Goal: Information Seeking & Learning: Learn about a topic

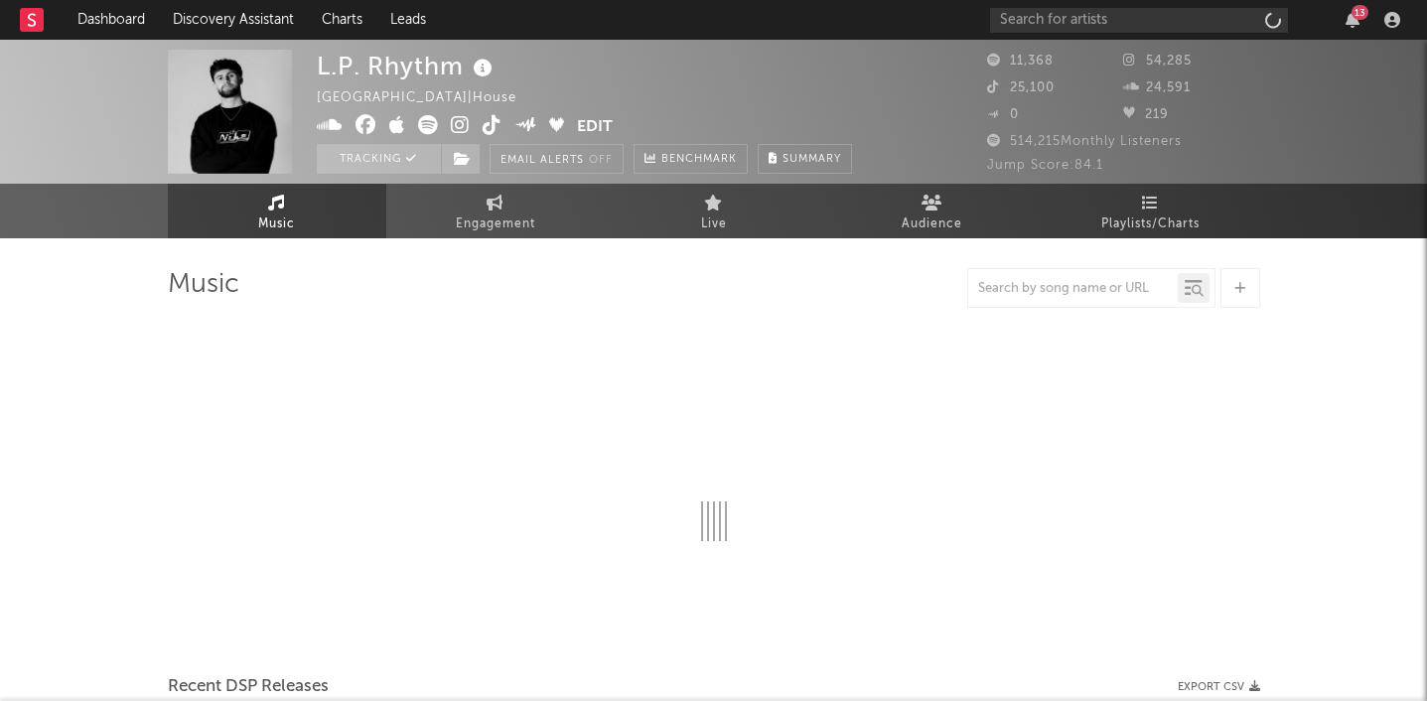
select select "6m"
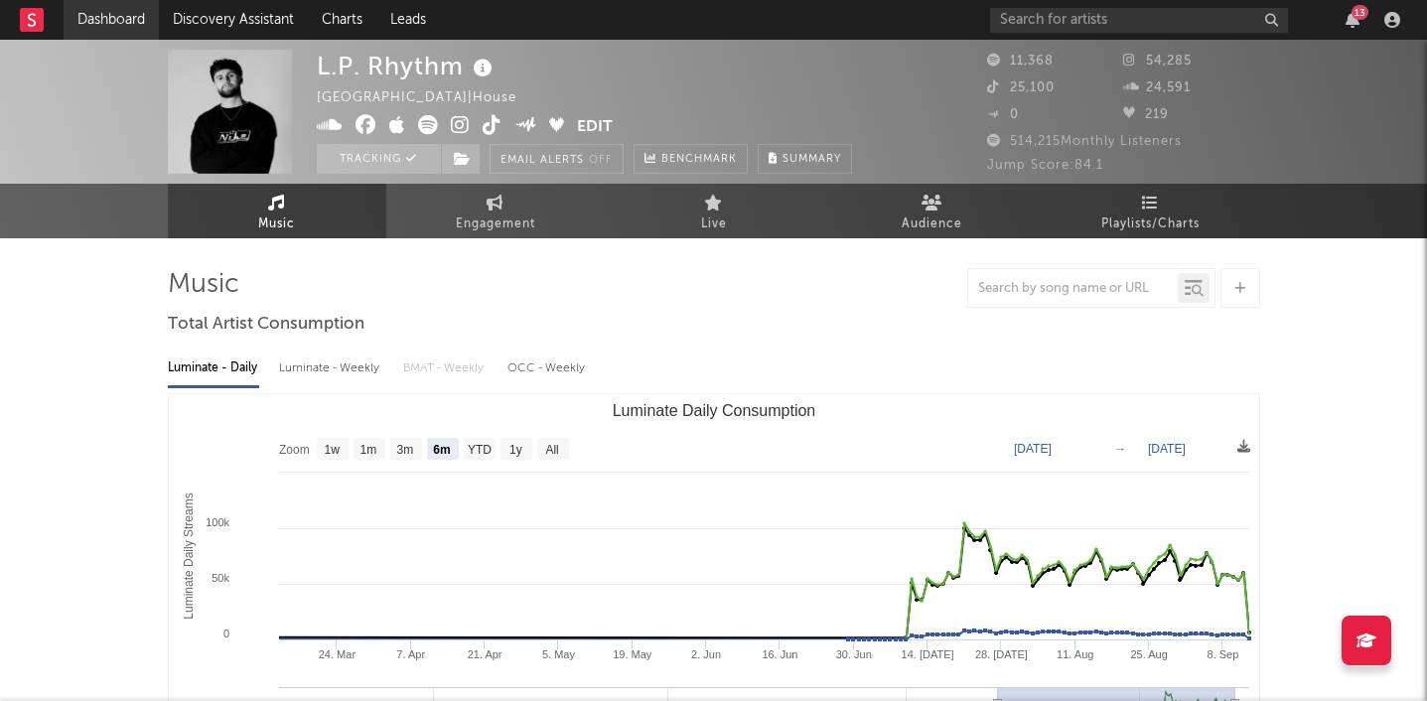
click at [98, 25] on link "Dashboard" at bounding box center [111, 20] width 95 height 40
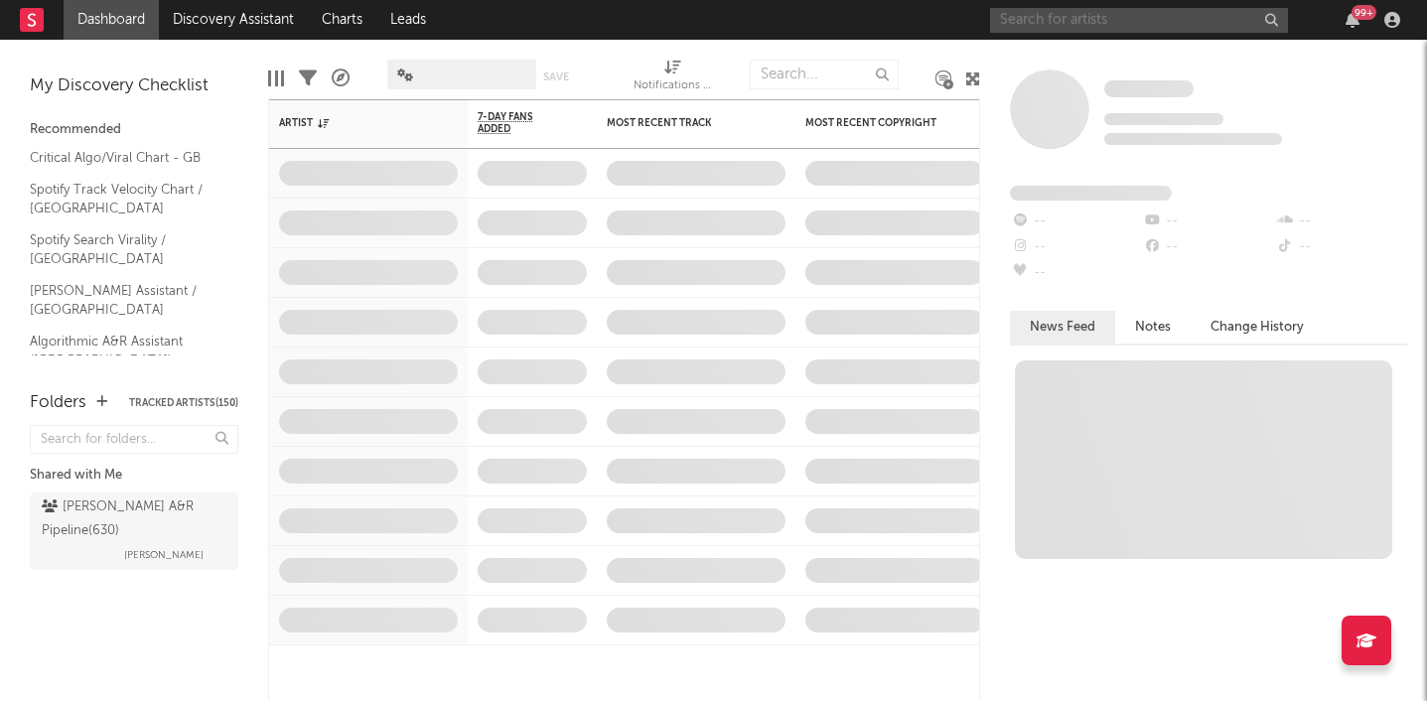
click at [1032, 31] on input "text" at bounding box center [1139, 20] width 298 height 25
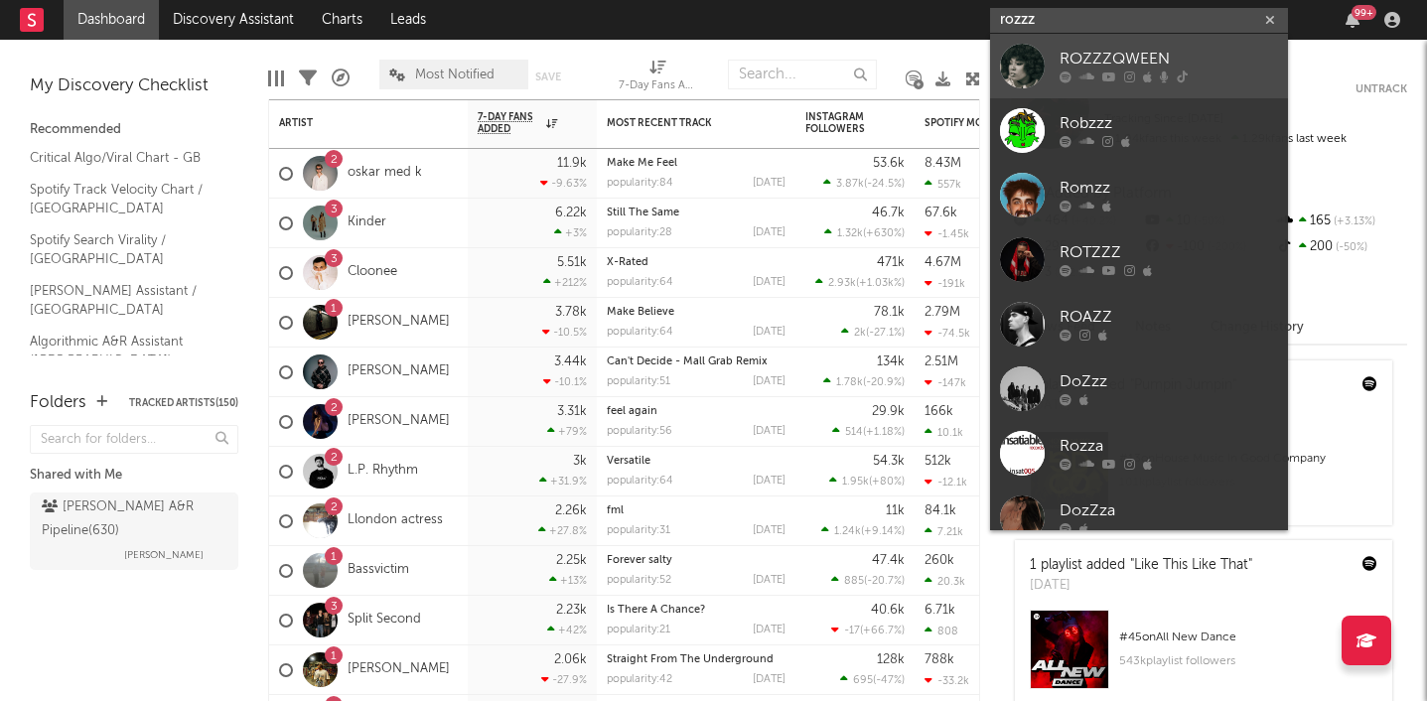
type input "rozzz"
click at [1137, 53] on div "ROZZZQWEEN" at bounding box center [1168, 60] width 218 height 24
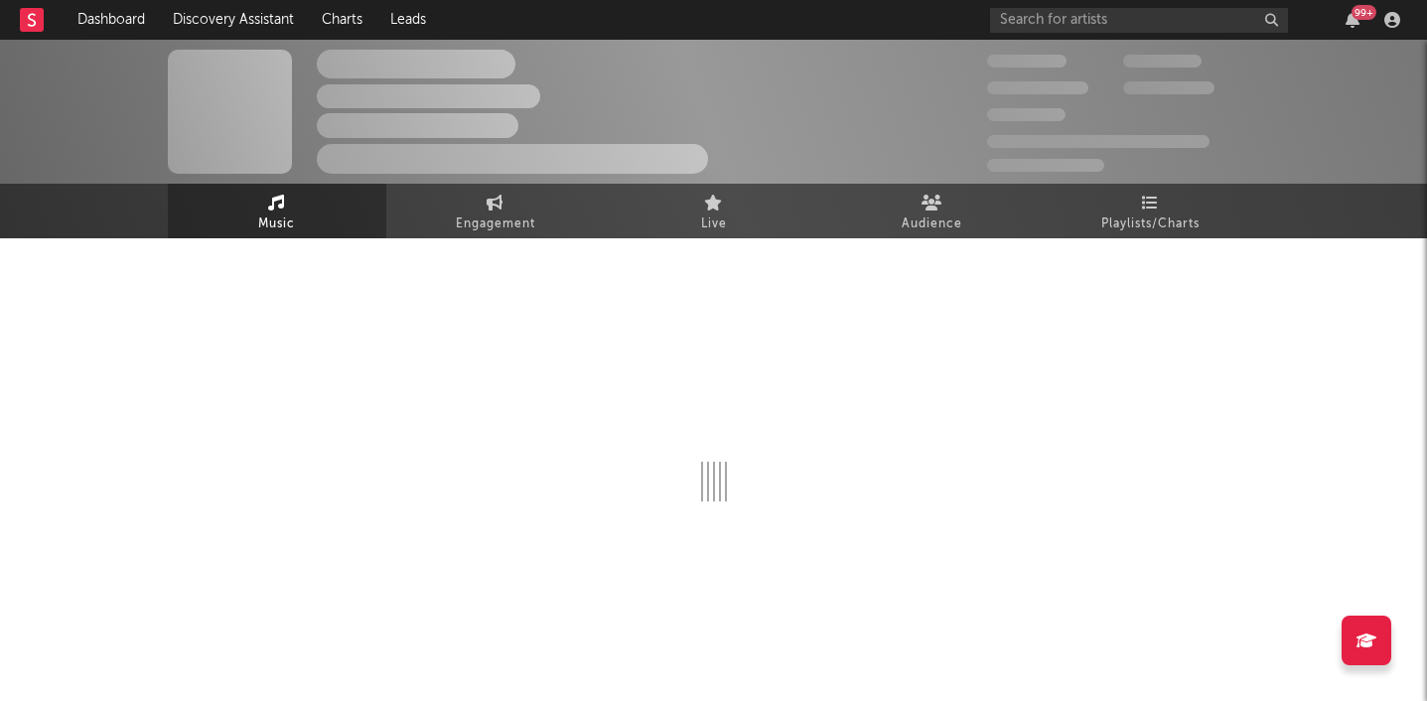
select select "6m"
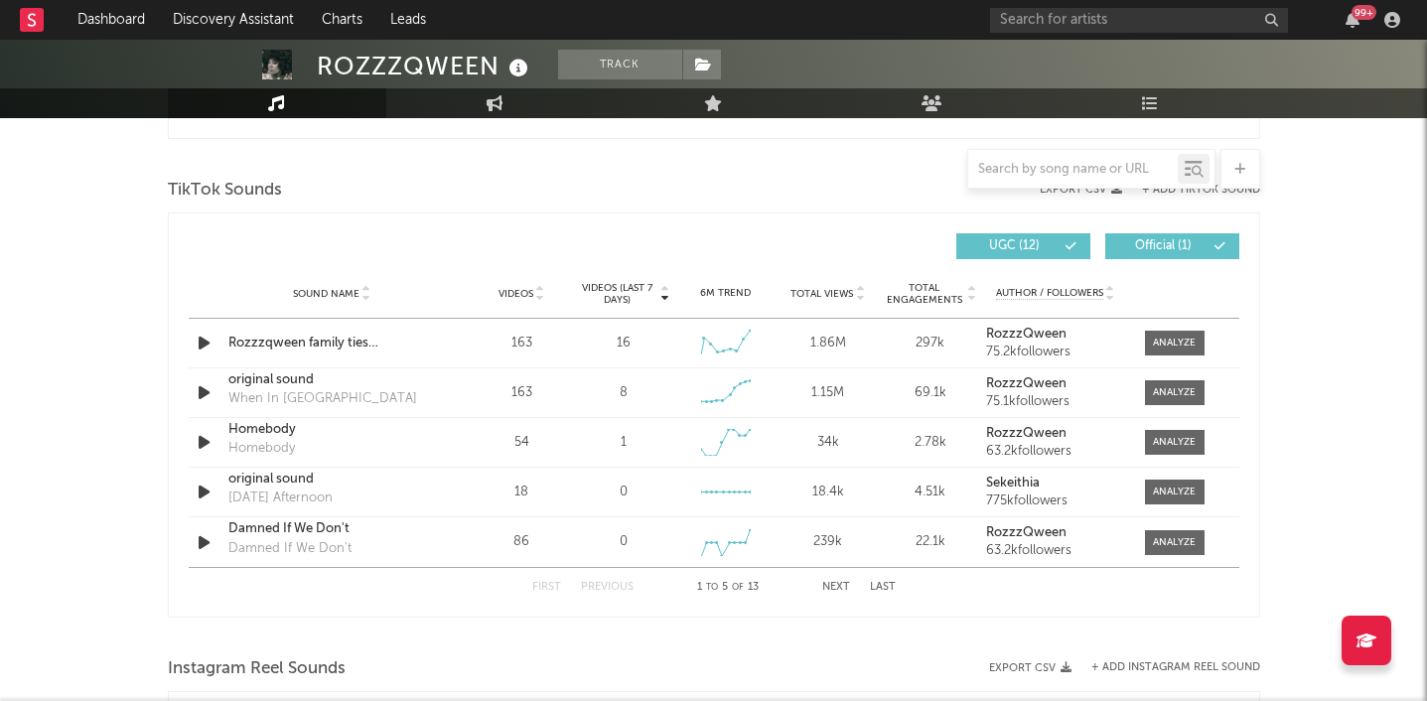
scroll to position [1302, 0]
click at [1168, 338] on div at bounding box center [1174, 342] width 43 height 15
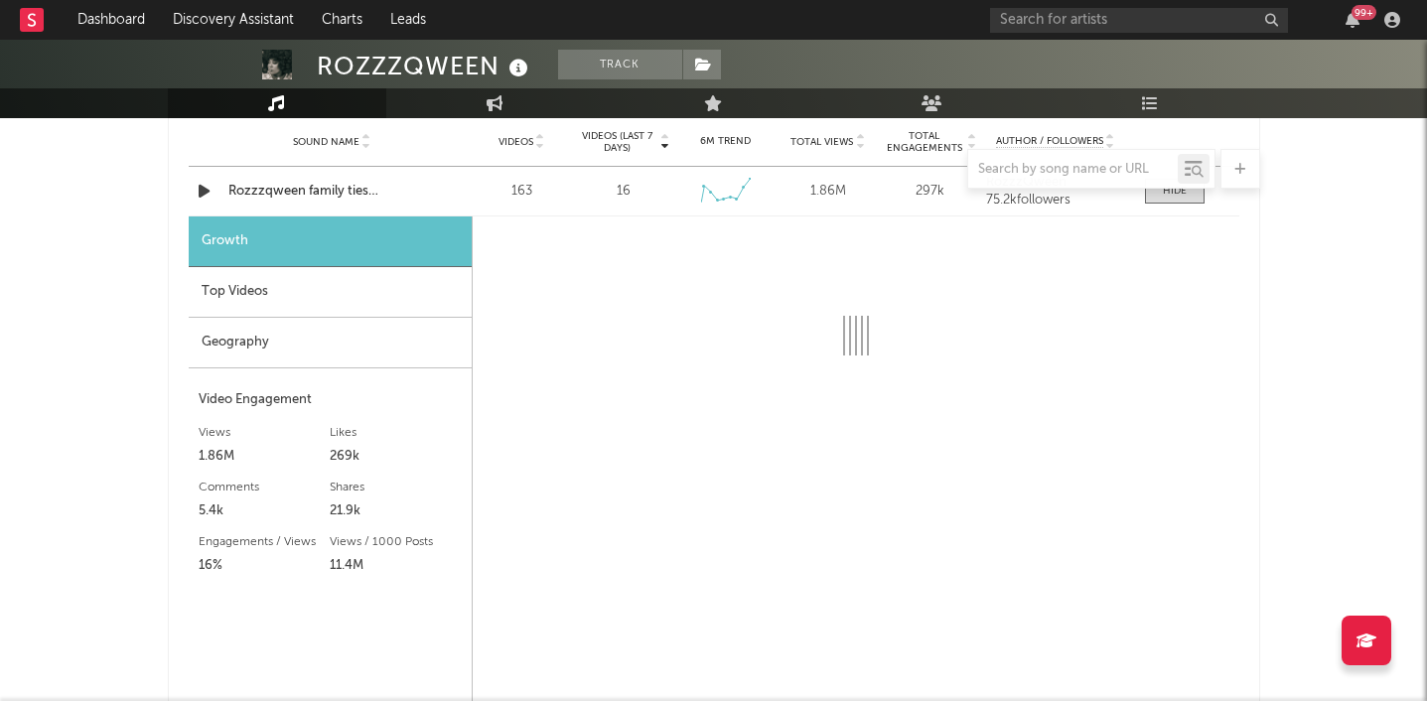
select select "1w"
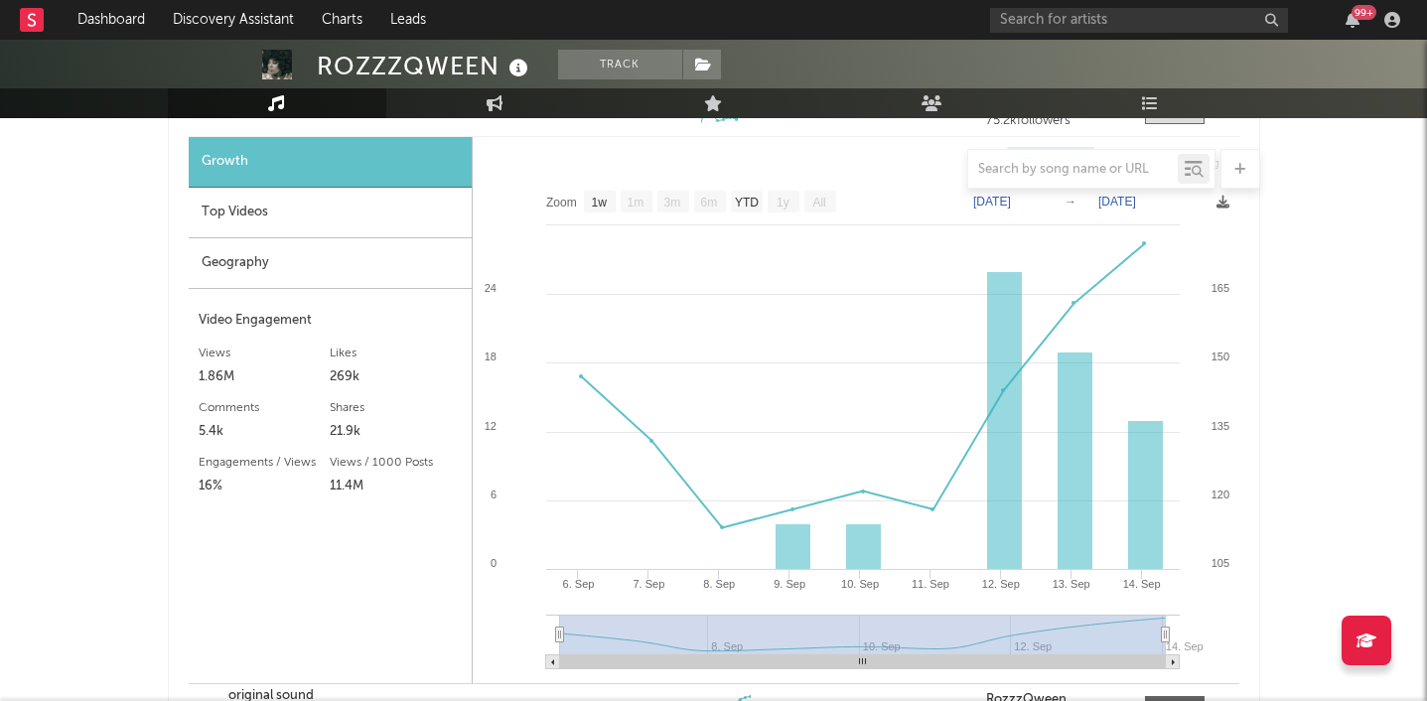
scroll to position [1537, 0]
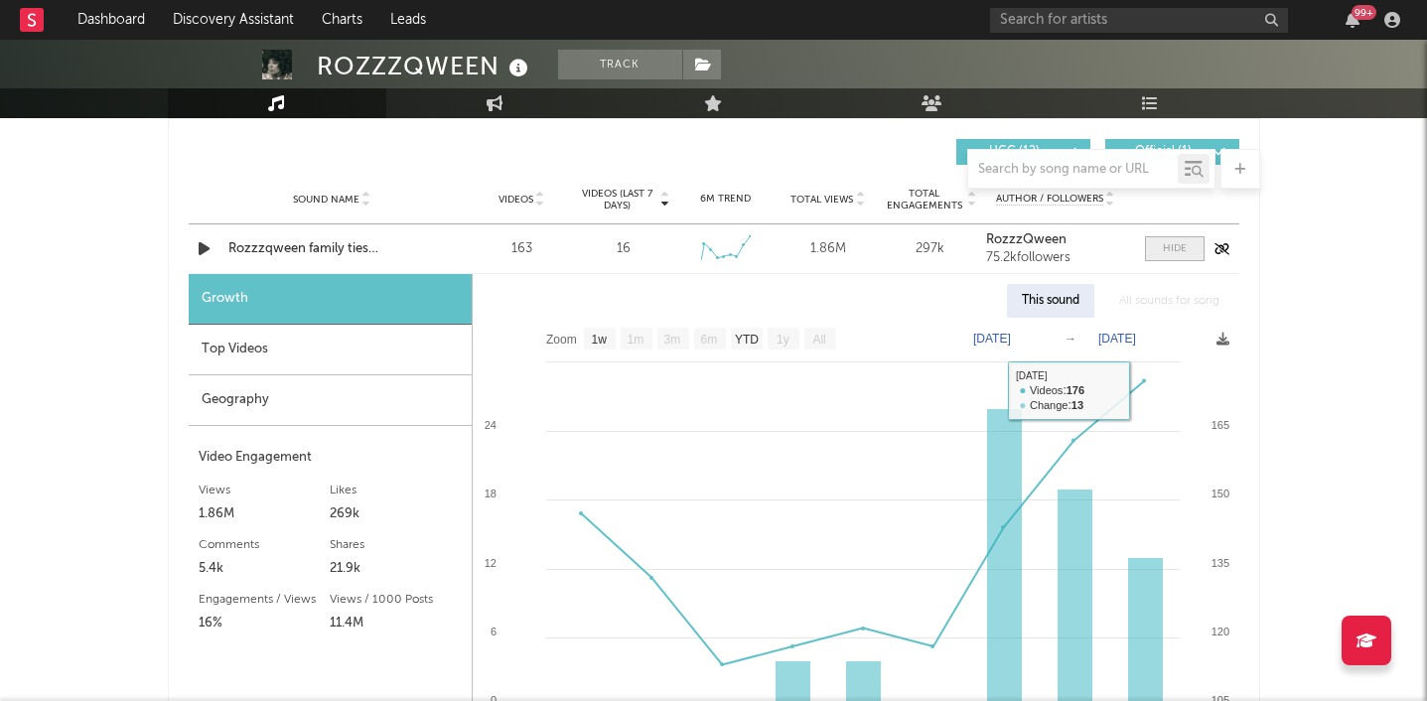
click at [1178, 246] on div at bounding box center [1175, 248] width 24 height 15
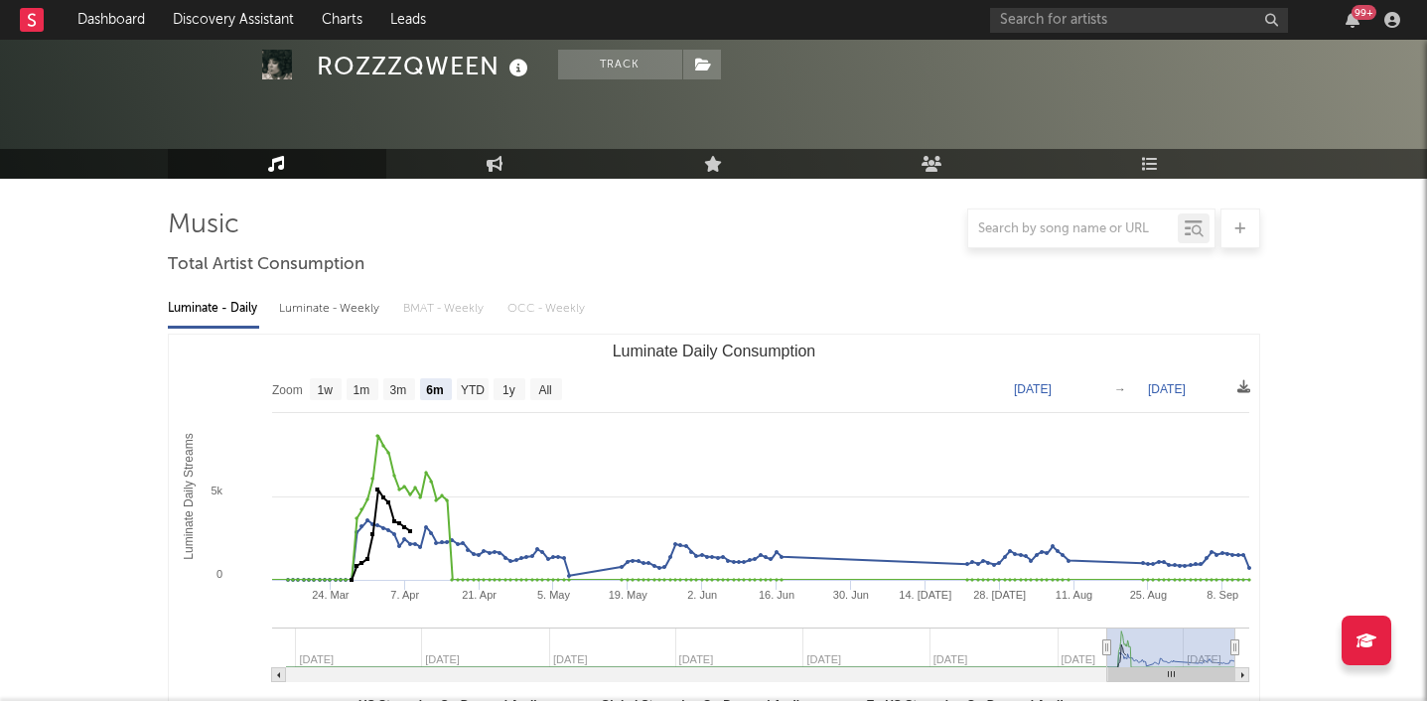
scroll to position [0, 0]
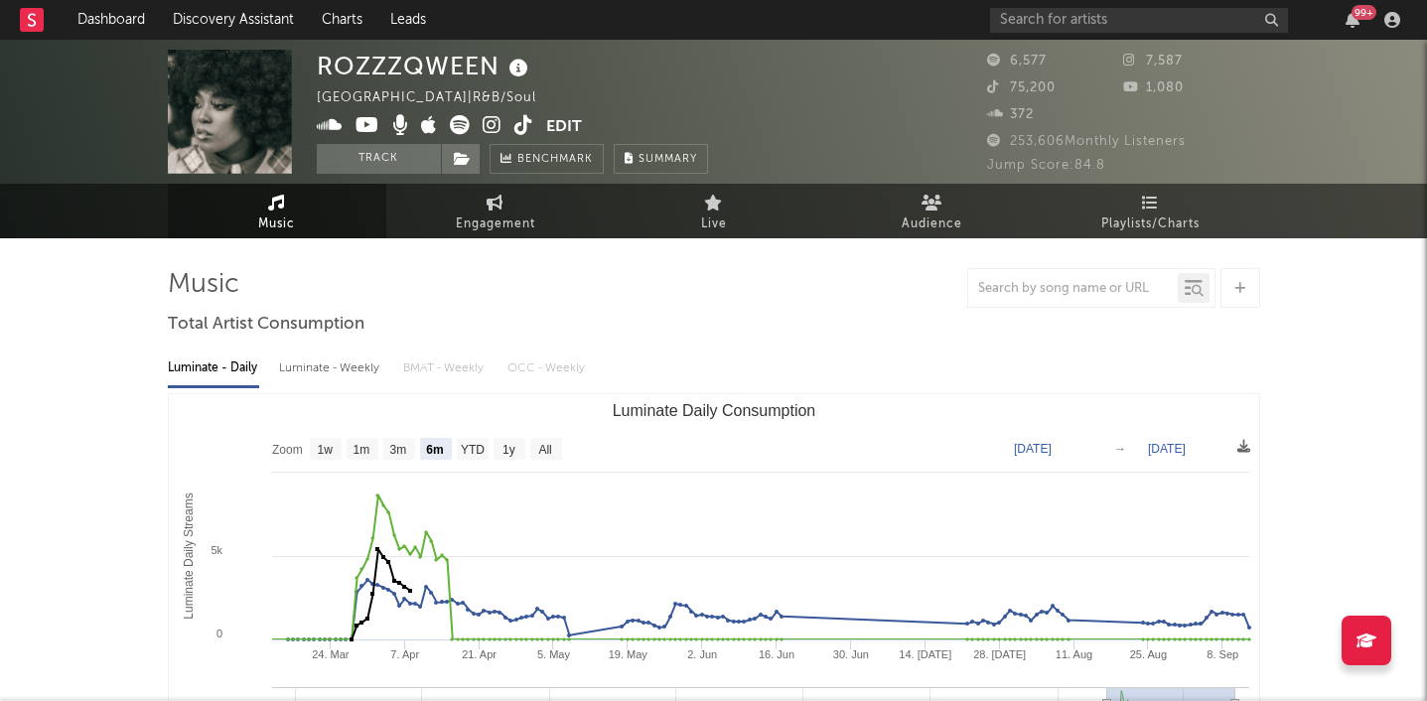
click at [514, 123] on icon at bounding box center [523, 125] width 19 height 20
click at [500, 214] on span "Engagement" at bounding box center [495, 224] width 79 height 24
select select "1w"
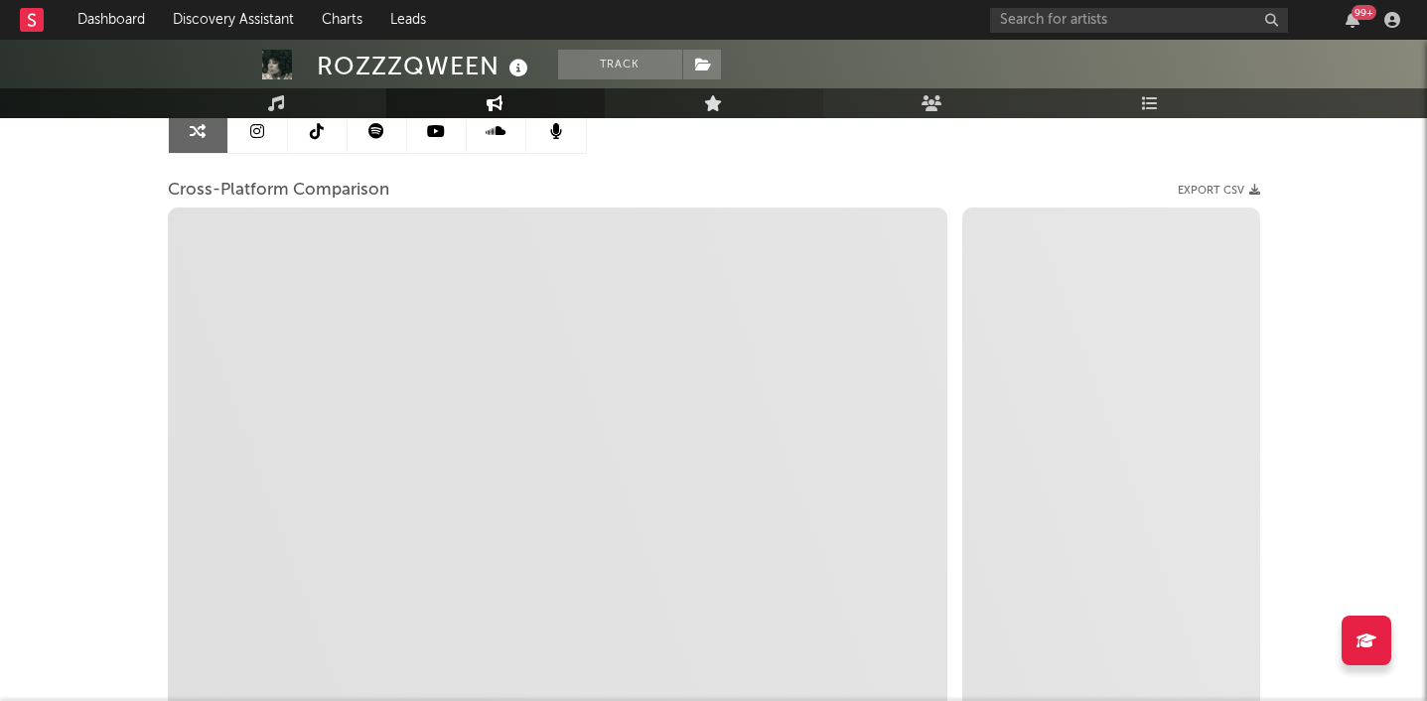
scroll to position [216, 0]
select select "1m"
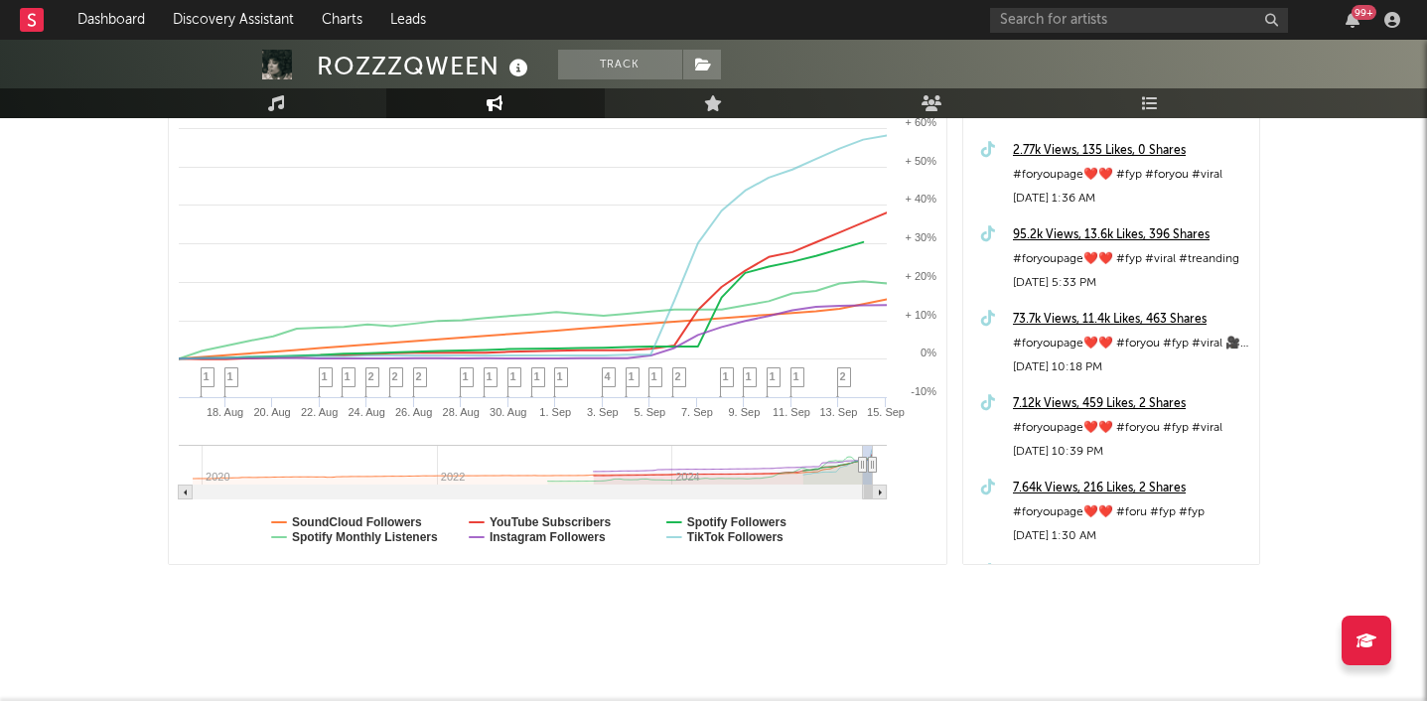
scroll to position [381, 0]
